Goal: Navigation & Orientation: Find specific page/section

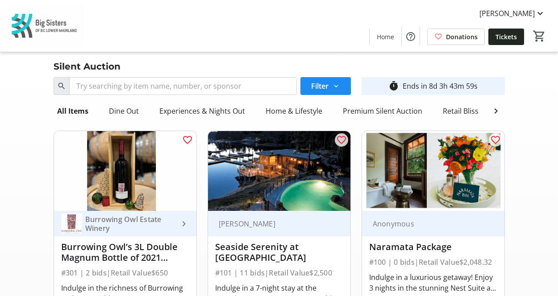
click at [142, 22] on div "Julia Shibazaki Home Donations Tickets 0" at bounding box center [279, 26] width 558 height 52
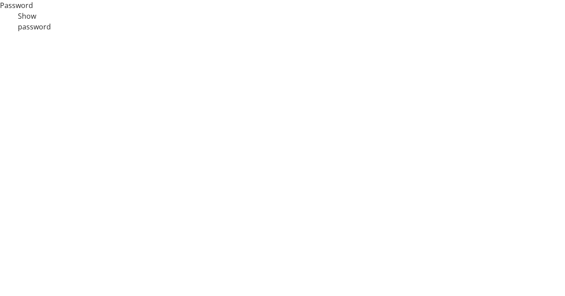
click at [217, 0] on html at bounding box center [282, 0] width 565 height 0
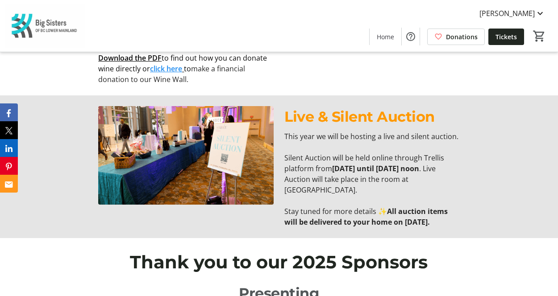
scroll to position [1082, 0]
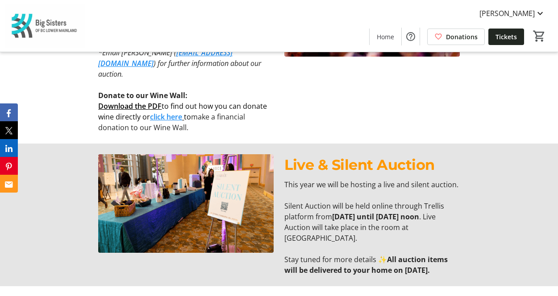
click at [341, 190] on p at bounding box center [371, 195] width 175 height 11
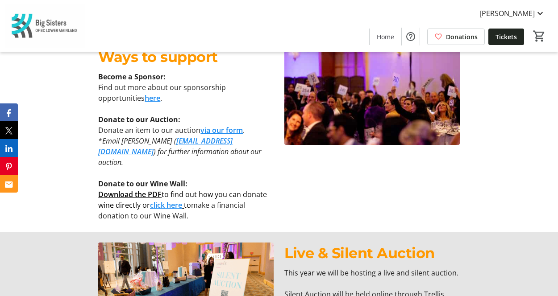
scroll to position [992, 0]
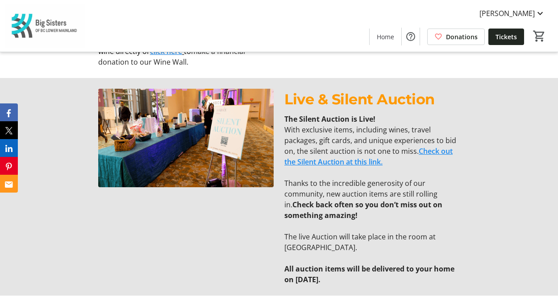
scroll to position [1144, 0]
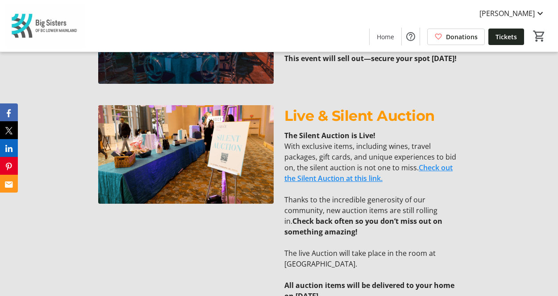
scroll to position [551, 0]
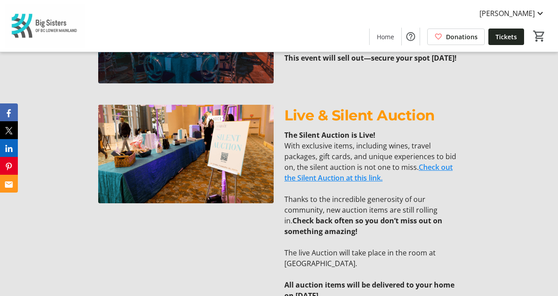
click at [338, 168] on link "Check out the Silent Auction at this link." at bounding box center [368, 173] width 168 height 21
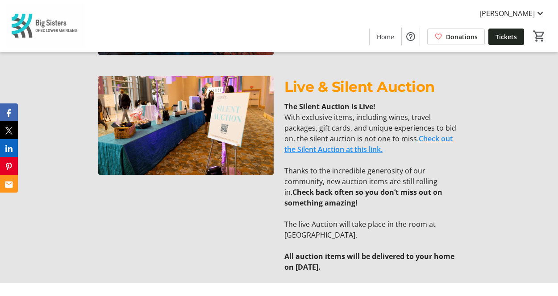
scroll to position [580, 0]
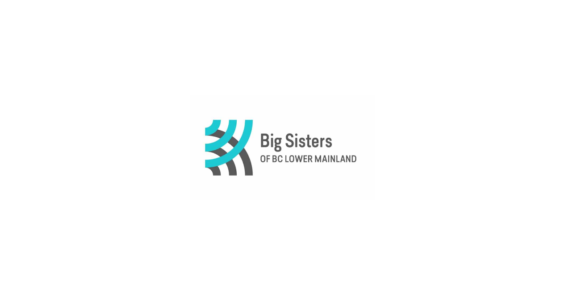
click at [313, 111] on img at bounding box center [282, 148] width 185 height 296
